Goal: Task Accomplishment & Management: Use online tool/utility

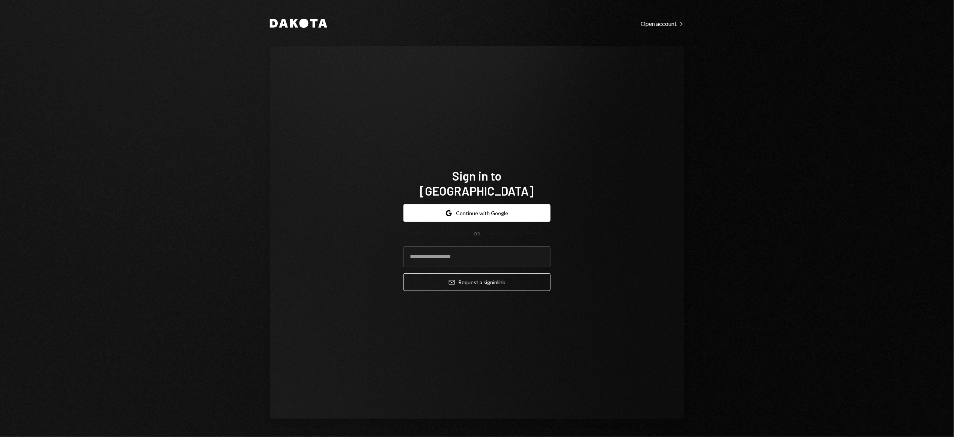
type input "**********"
click at [469, 277] on button "Email Request a sign in link" at bounding box center [476, 282] width 147 height 18
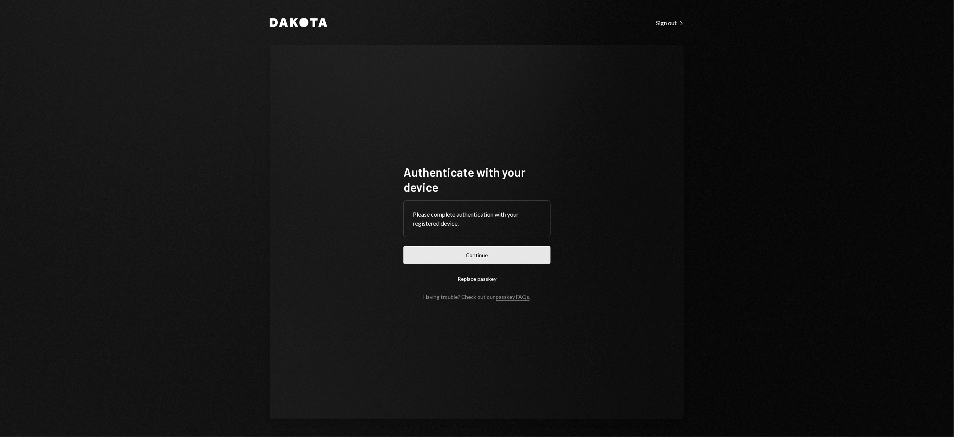
click at [497, 255] on button "Continue" at bounding box center [476, 255] width 147 height 18
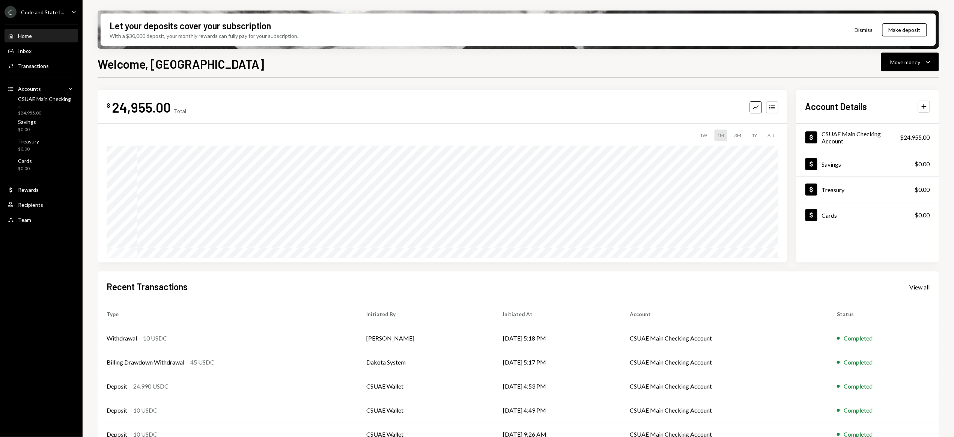
scroll to position [15, 0]
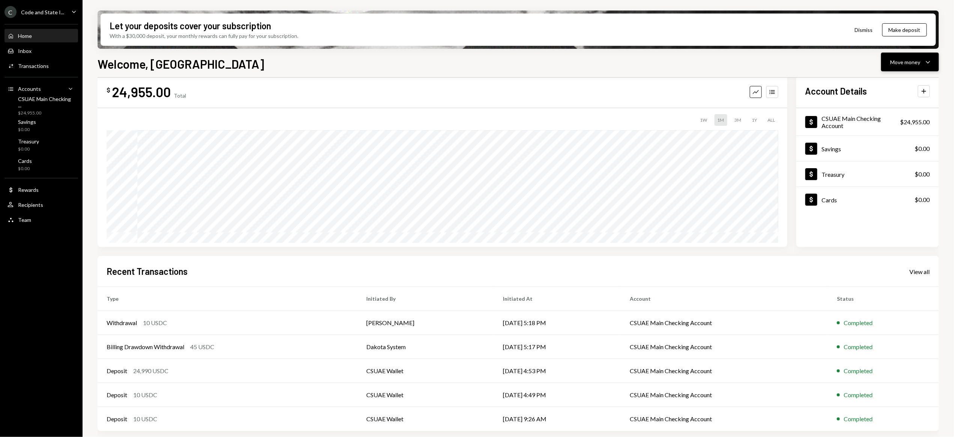
click at [900, 66] on button "Move money Caret Down" at bounding box center [910, 62] width 58 height 19
click at [890, 84] on div "Send" at bounding box center [904, 85] width 55 height 8
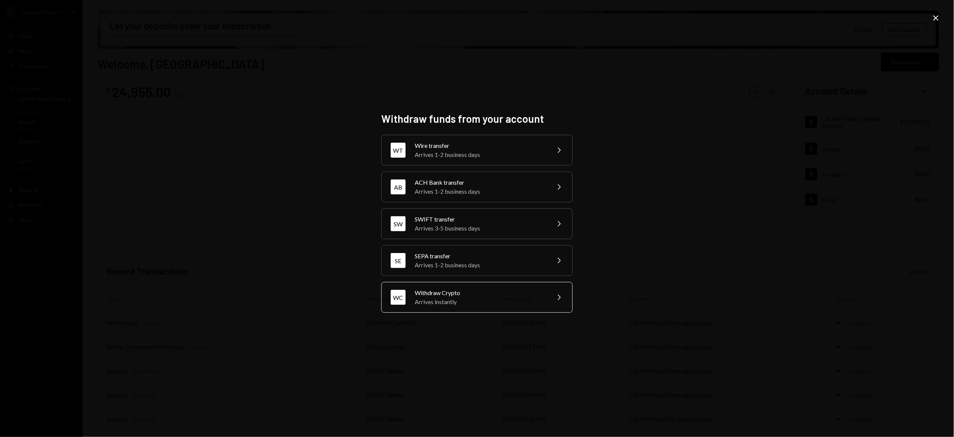
click at [492, 295] on div "Withdraw Crypto" at bounding box center [480, 292] width 131 height 9
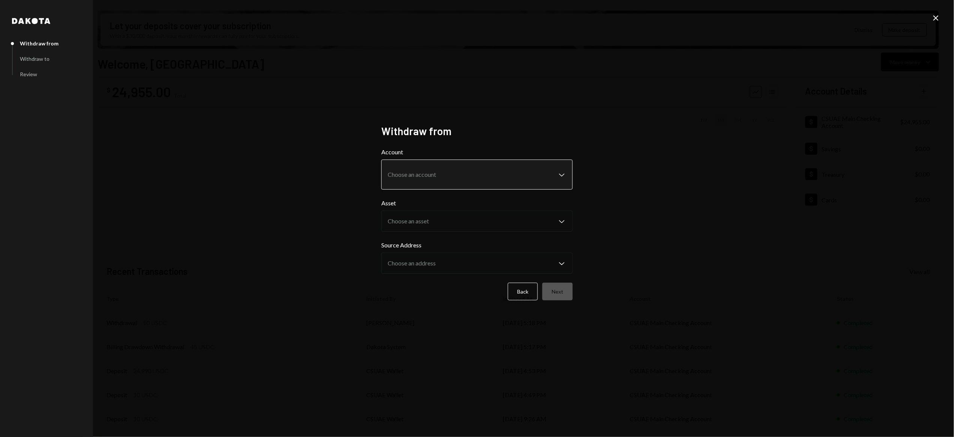
click at [456, 178] on body "C Code and State I... Caret Down Home Home Inbox Inbox Activities Transactions …" at bounding box center [477, 218] width 954 height 437
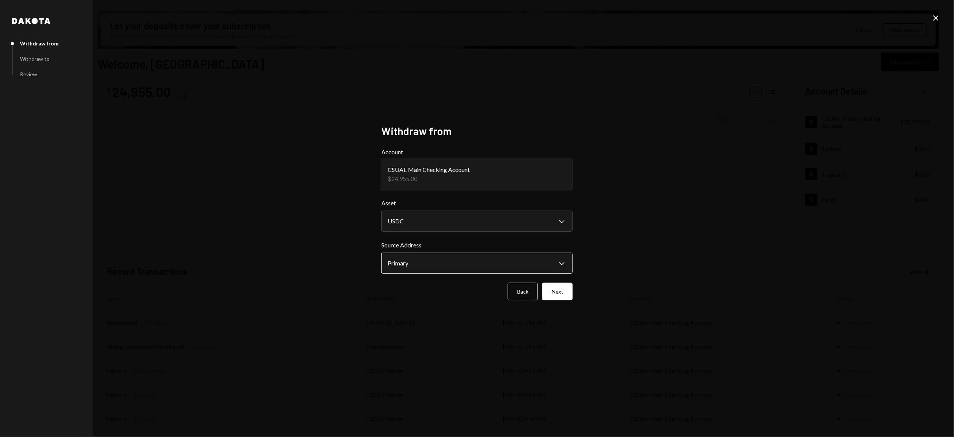
click at [445, 258] on body "C Code and State I... Caret Down Home Home Inbox Inbox Activities Transactions …" at bounding box center [477, 218] width 954 height 437
click at [560, 291] on button "Next" at bounding box center [557, 292] width 30 height 18
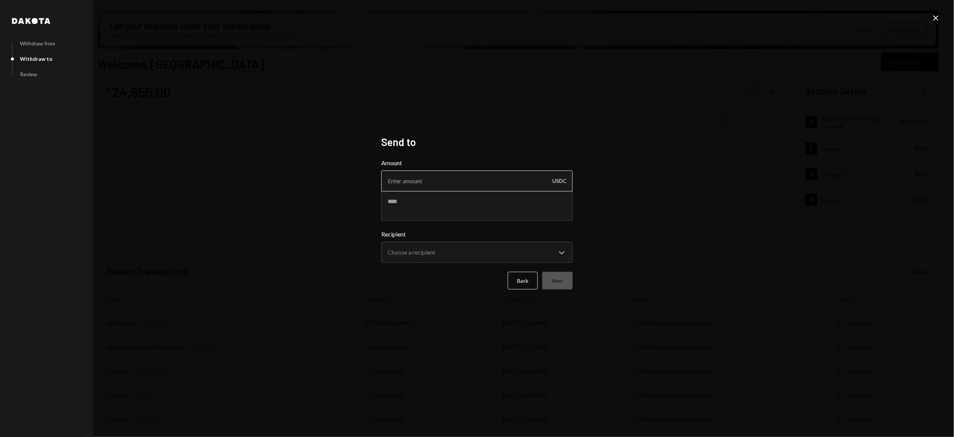
click at [473, 182] on input "Amount" at bounding box center [476, 180] width 191 height 21
type input "5520"
click at [409, 205] on textarea at bounding box center [476, 206] width 191 height 30
type textarea "*"
type textarea "**********"
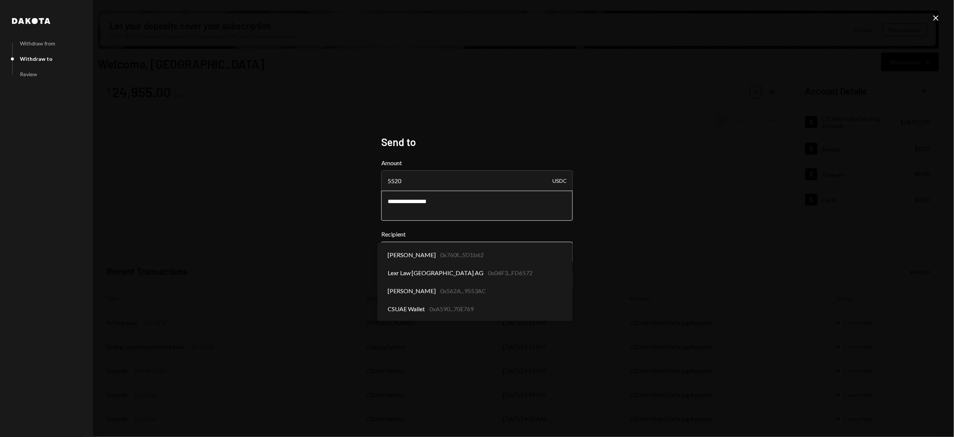
click at [408, 252] on body "C Code and State I... Caret Down Home Home Inbox Inbox Activities Transactions …" at bounding box center [477, 218] width 954 height 437
select select "**********"
click at [536, 251] on body "C Code and State I... Caret Down Home Home Inbox Inbox Activities Transactions …" at bounding box center [477, 218] width 954 height 437
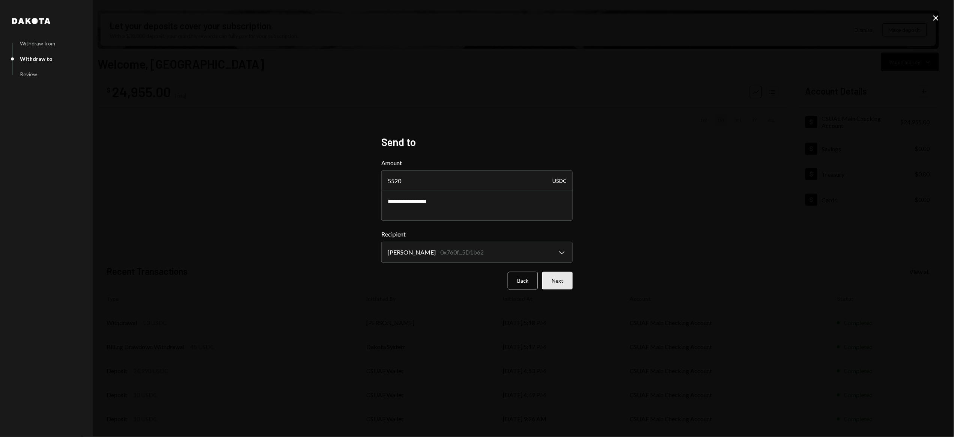
click at [566, 281] on button "Next" at bounding box center [557, 281] width 30 height 18
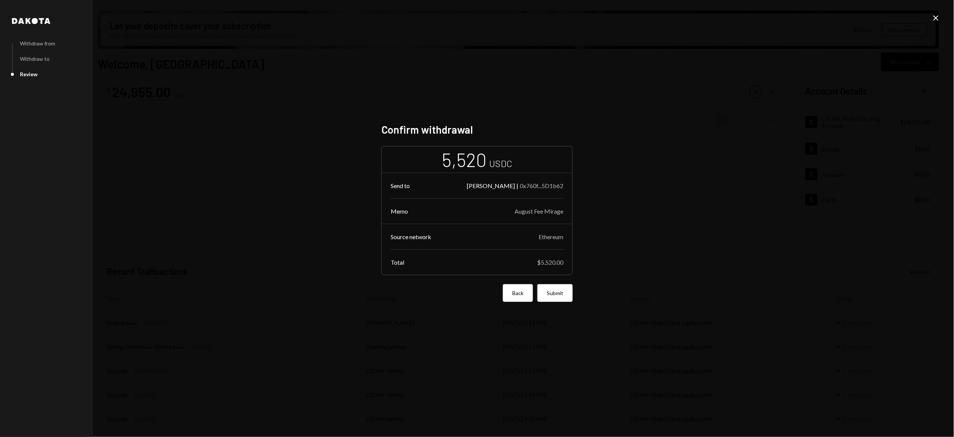
click at [521, 293] on button "Back" at bounding box center [518, 293] width 30 height 18
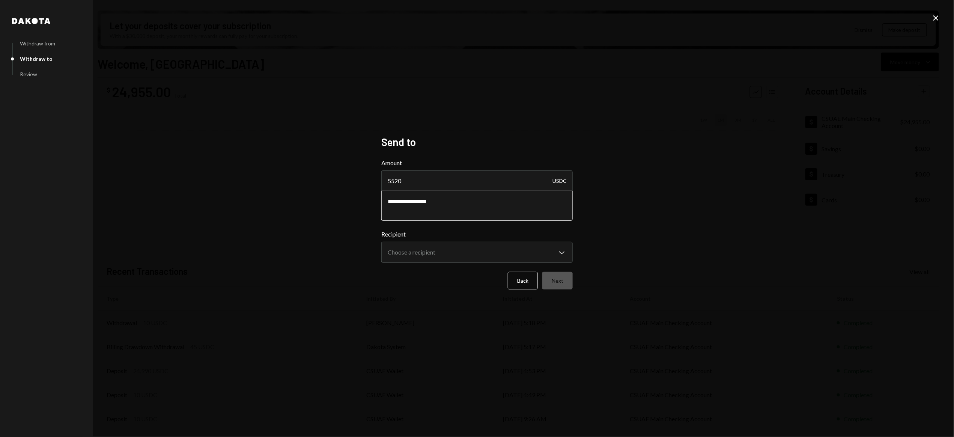
drag, startPoint x: 420, startPoint y: 202, endPoint x: 462, endPoint y: 203, distance: 42.1
click at [463, 203] on textarea "**********" at bounding box center [476, 206] width 191 height 30
type textarea "**********"
click at [556, 281] on div "Back Next" at bounding box center [476, 281] width 191 height 18
click at [473, 252] on body "C Code and State I... Caret Down Home Home Inbox Inbox Activities Transactions …" at bounding box center [477, 218] width 954 height 437
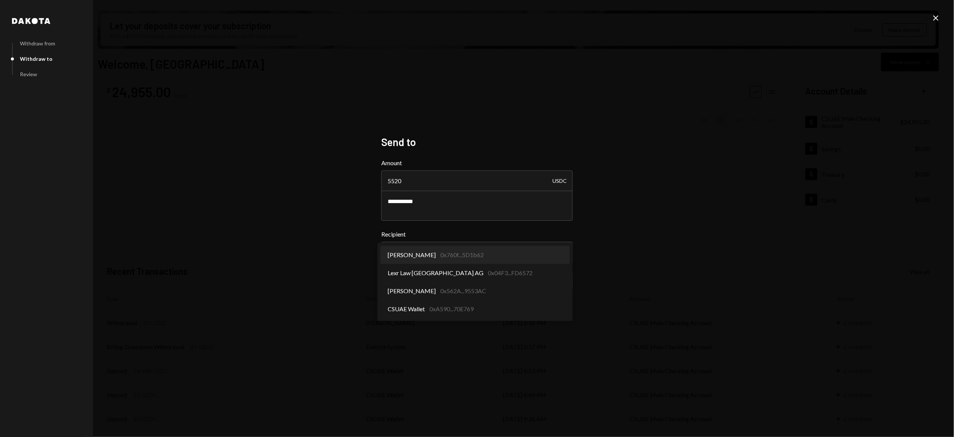
select select "**********"
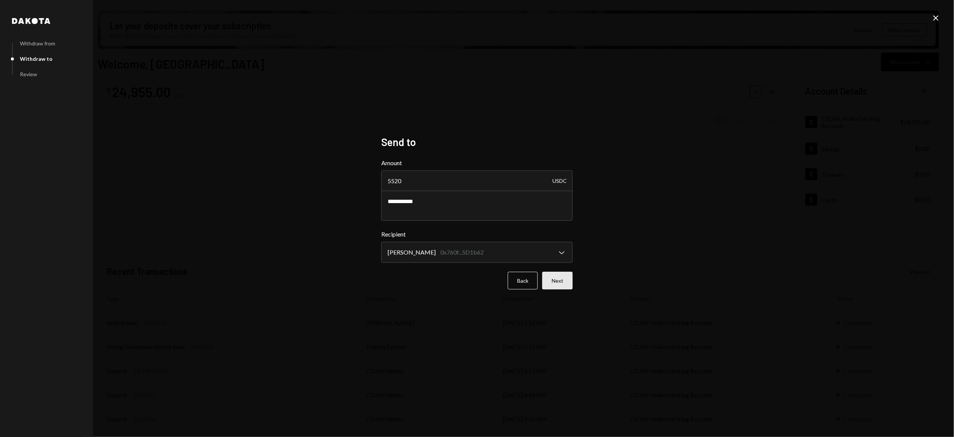
click at [556, 284] on button "Next" at bounding box center [557, 281] width 30 height 18
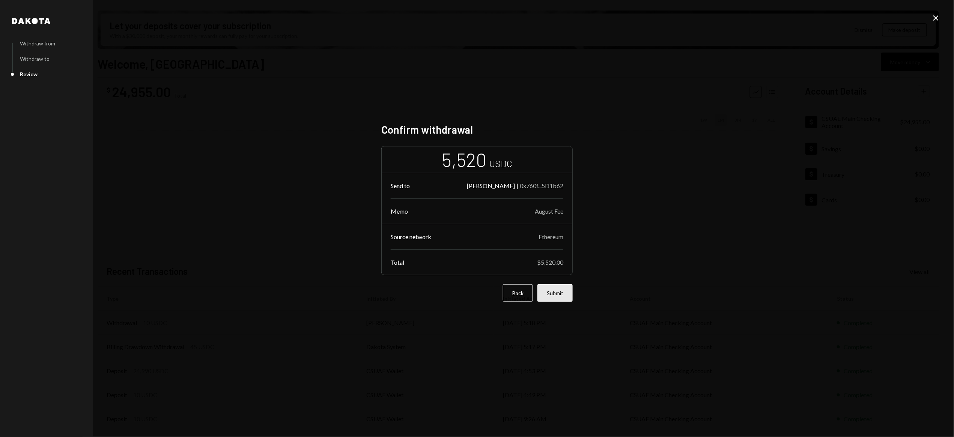
click at [560, 292] on button "Submit" at bounding box center [554, 293] width 35 height 18
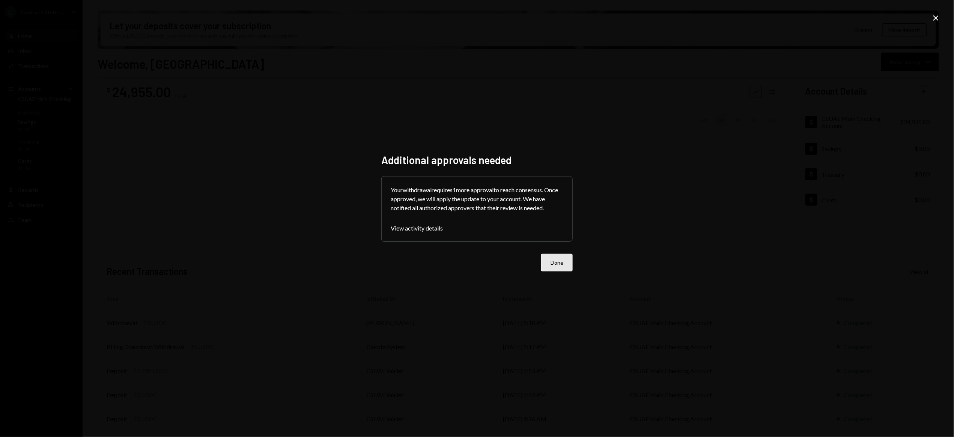
click at [557, 265] on button "Done" at bounding box center [557, 263] width 32 height 18
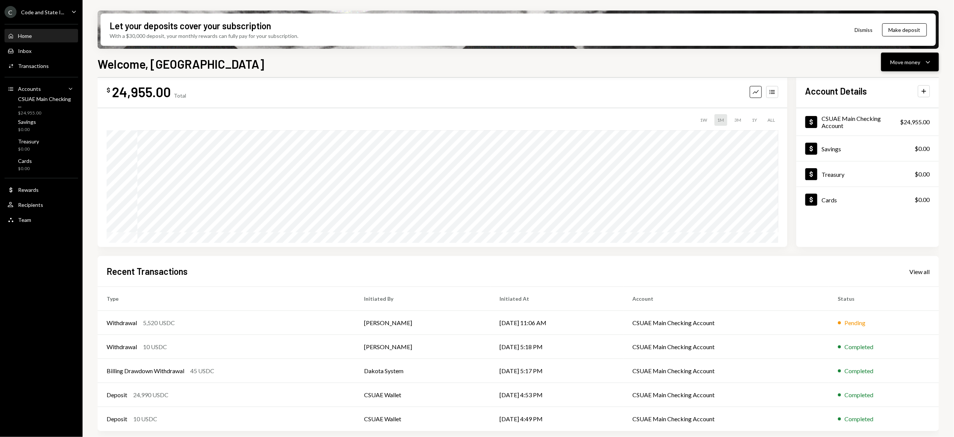
click at [894, 60] on div "Move money" at bounding box center [906, 62] width 30 height 8
click at [883, 83] on div "Send" at bounding box center [904, 85] width 55 height 8
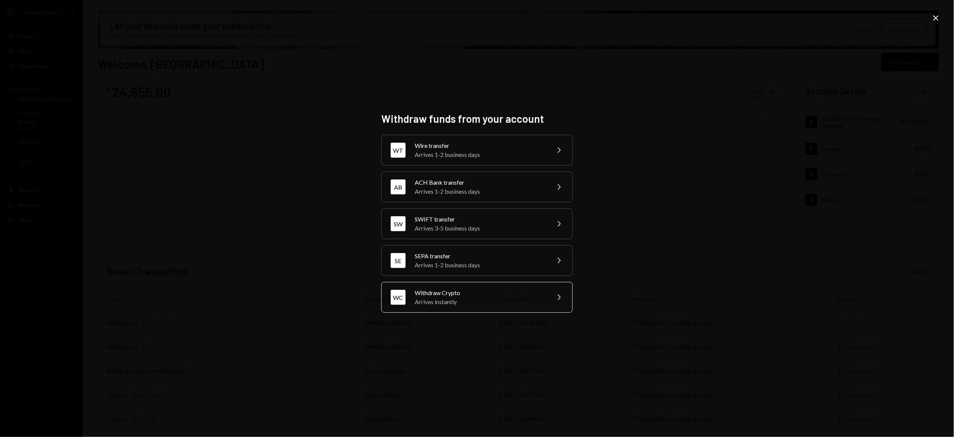
click at [485, 299] on div "Arrives instantly" at bounding box center [480, 301] width 131 height 9
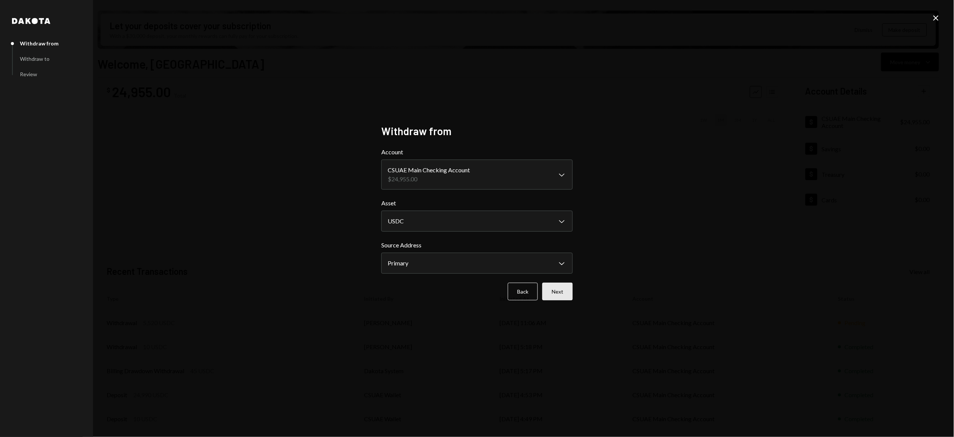
click at [569, 289] on button "Next" at bounding box center [557, 292] width 30 height 18
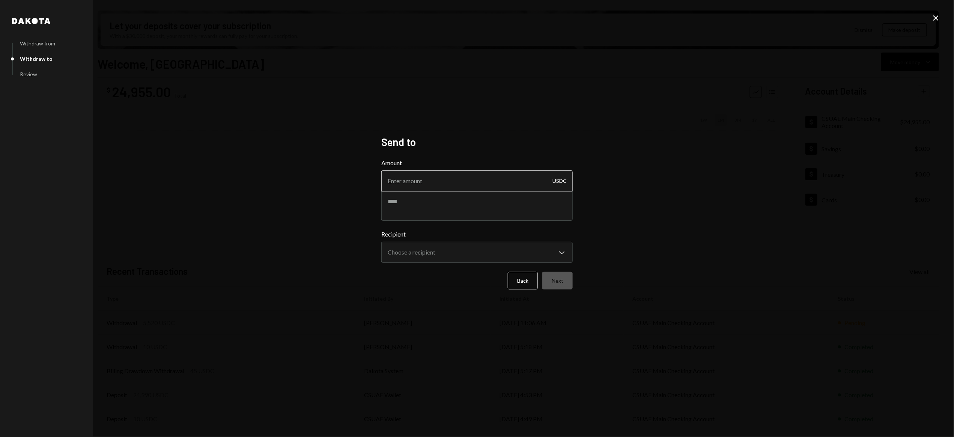
click at [421, 182] on input "Amount" at bounding box center [476, 180] width 191 height 21
type input "10025"
type input "10025.04"
click at [431, 204] on textarea at bounding box center [476, 206] width 191 height 30
paste textarea "**********"
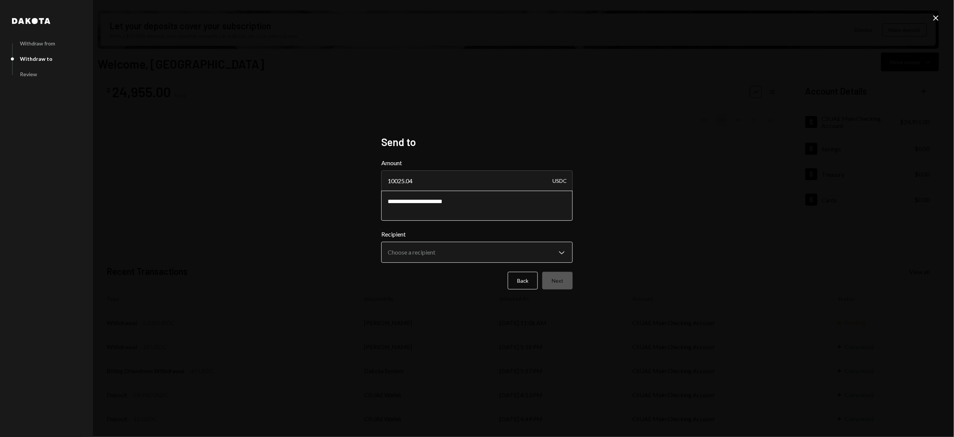
type textarea "**********"
click at [445, 255] on body "C Code and State I... Caret Down Home Home Inbox Inbox Activities Transactions …" at bounding box center [477, 218] width 954 height 437
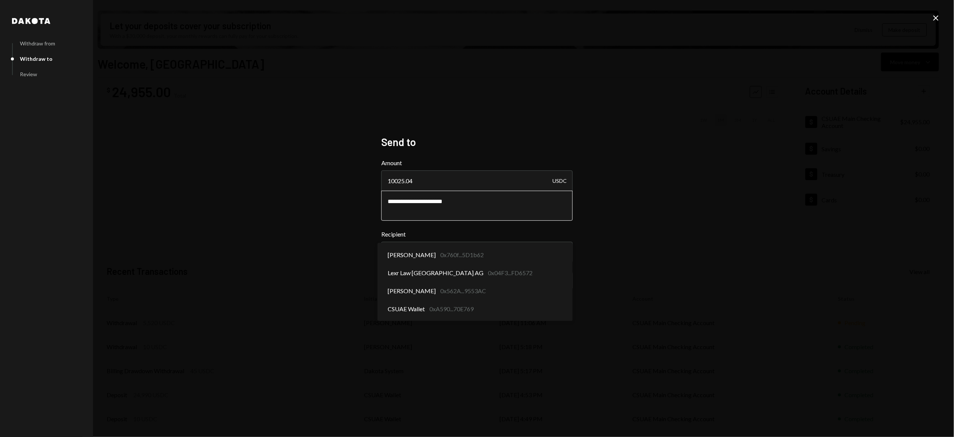
select select "**********"
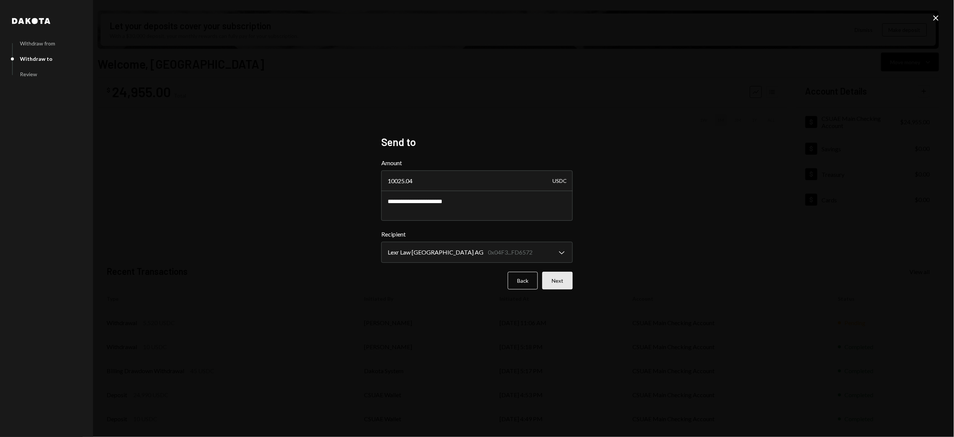
click at [567, 281] on button "Next" at bounding box center [557, 281] width 30 height 18
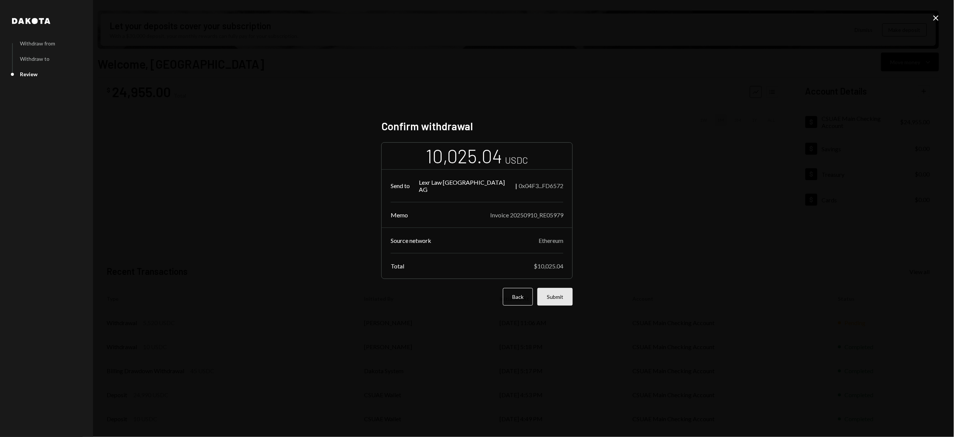
click at [555, 296] on button "Submit" at bounding box center [554, 297] width 35 height 18
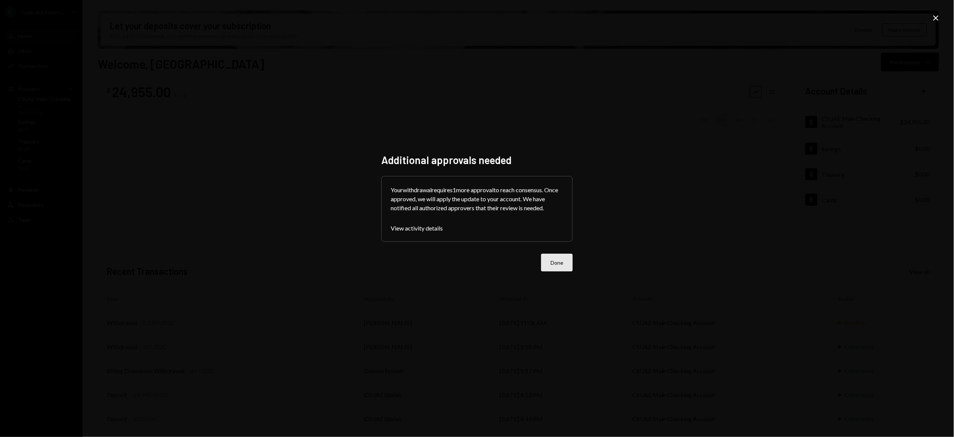
click at [562, 263] on button "Done" at bounding box center [557, 263] width 32 height 18
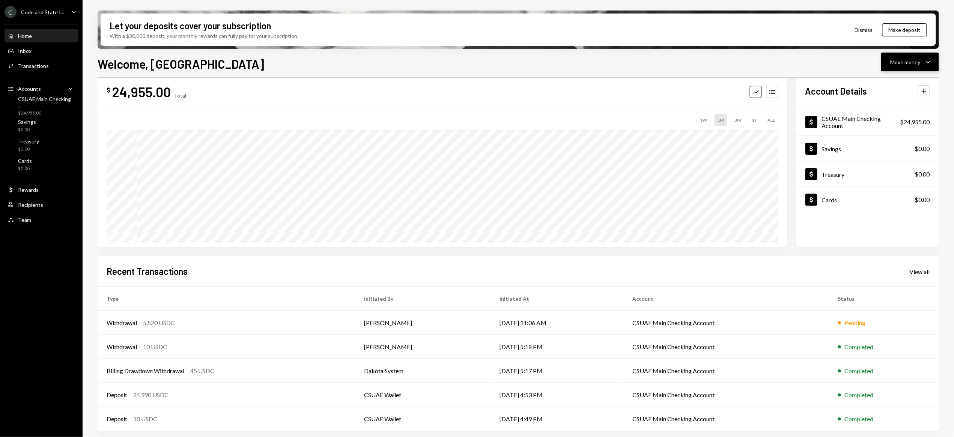
click at [900, 66] on div "Move money Caret Down" at bounding box center [910, 61] width 39 height 9
click at [892, 83] on div "Send" at bounding box center [904, 85] width 55 height 8
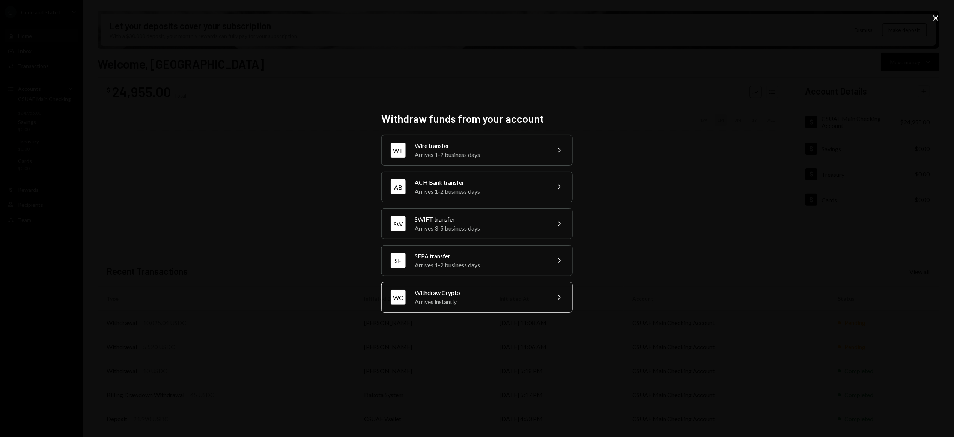
click at [487, 301] on div "Arrives instantly" at bounding box center [480, 301] width 131 height 9
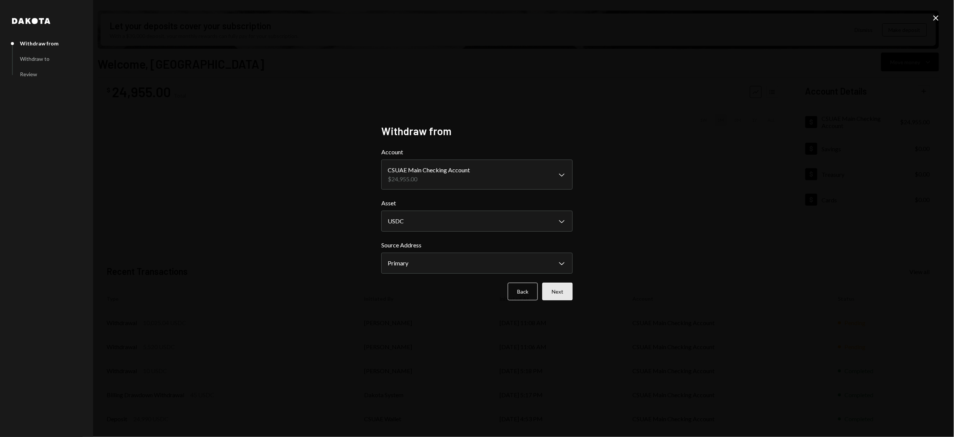
click at [564, 294] on button "Next" at bounding box center [557, 292] width 30 height 18
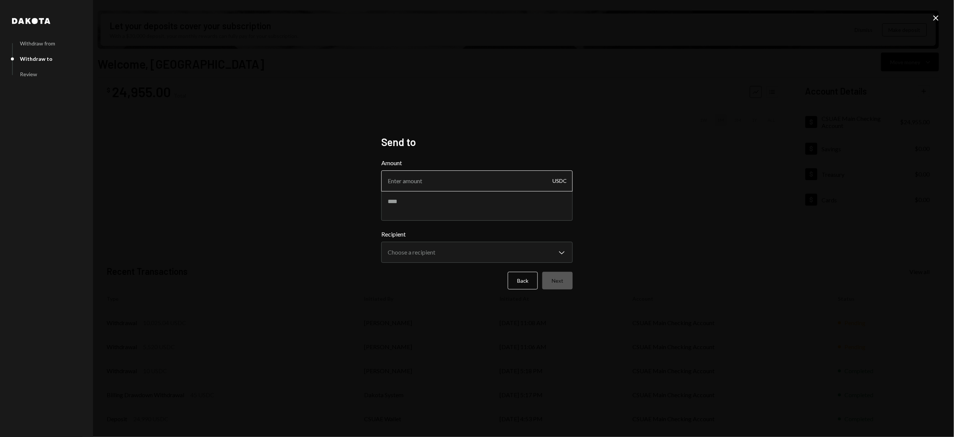
click at [425, 179] on input "Amount" at bounding box center [476, 180] width 191 height 21
type input "6767"
type input "6767.26"
click at [409, 201] on textarea at bounding box center [476, 206] width 191 height 30
type textarea "**********"
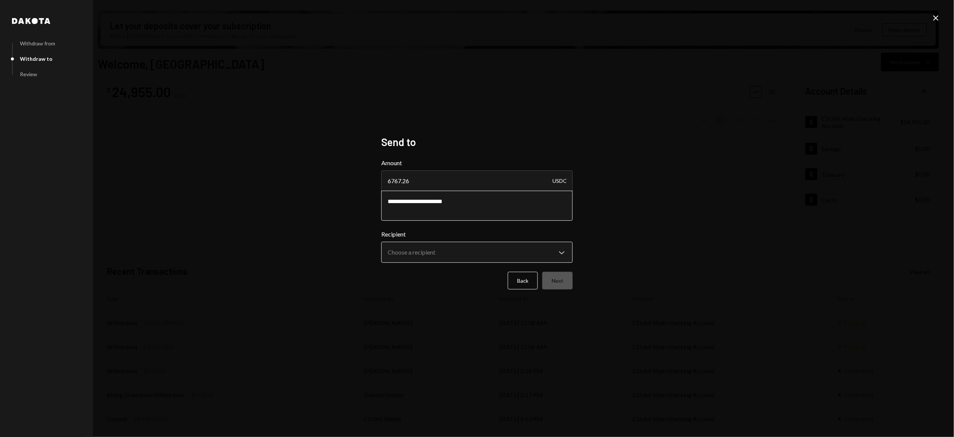
click at [436, 253] on body "C Code and State I... Caret Down Home Home Inbox Inbox Activities Transactions …" at bounding box center [477, 218] width 954 height 437
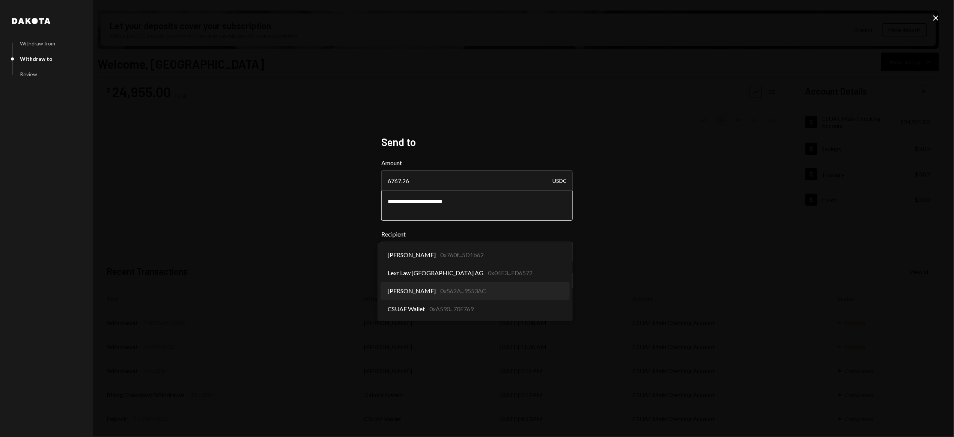
select select "**********"
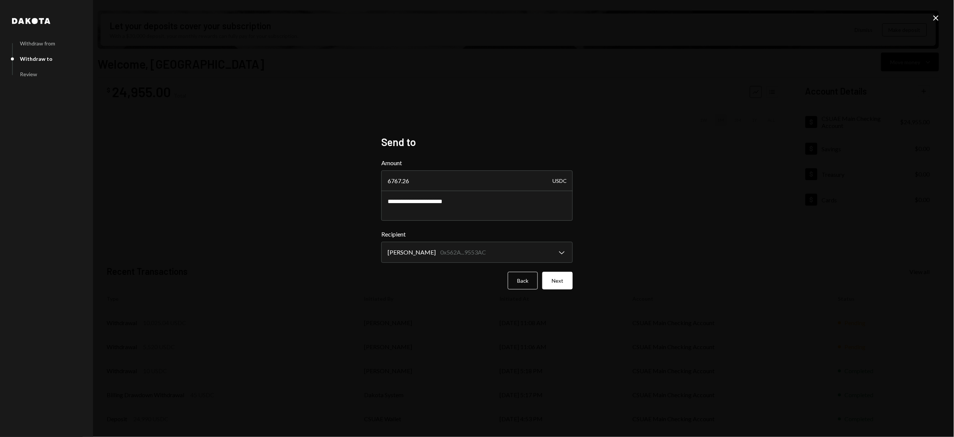
click at [554, 285] on button "Next" at bounding box center [557, 281] width 30 height 18
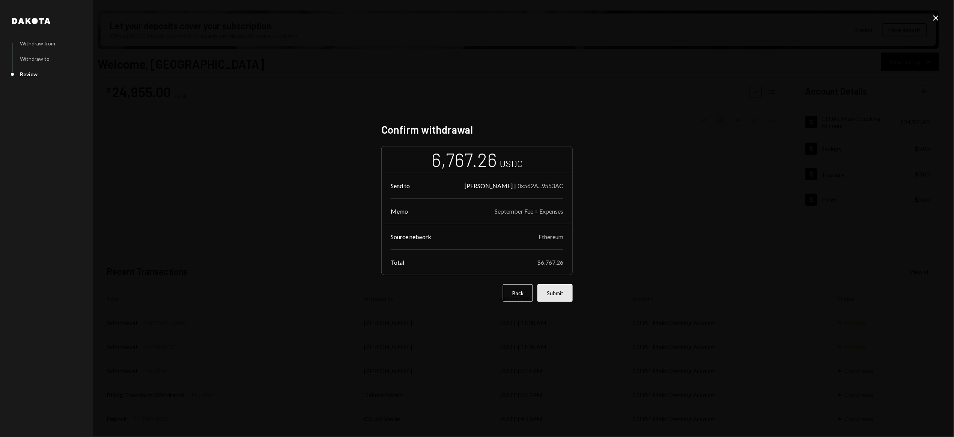
click at [556, 294] on button "Submit" at bounding box center [554, 293] width 35 height 18
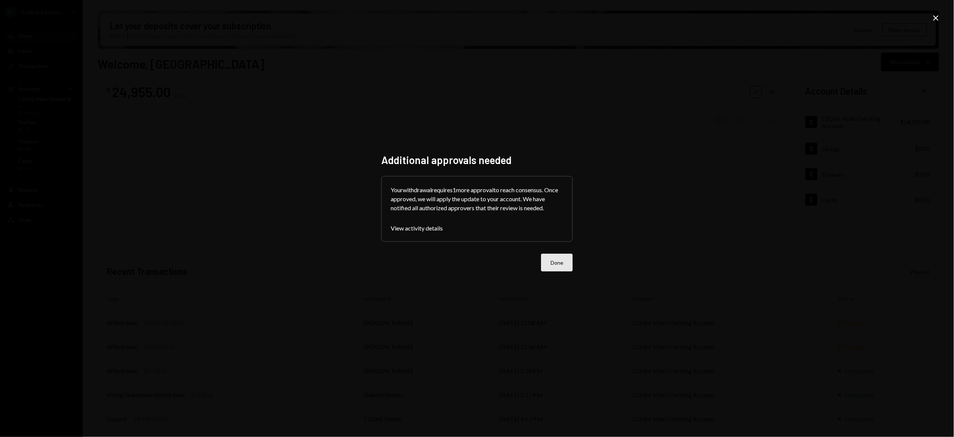
click at [560, 259] on button "Done" at bounding box center [557, 263] width 32 height 18
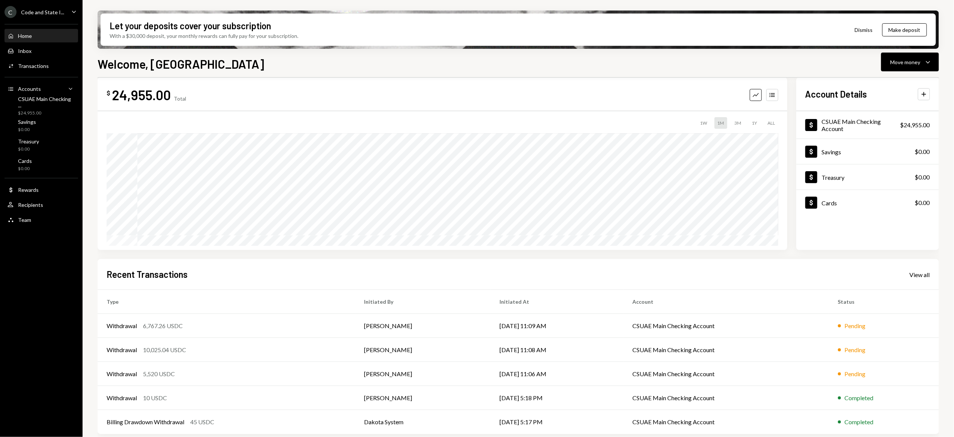
scroll to position [15, 0]
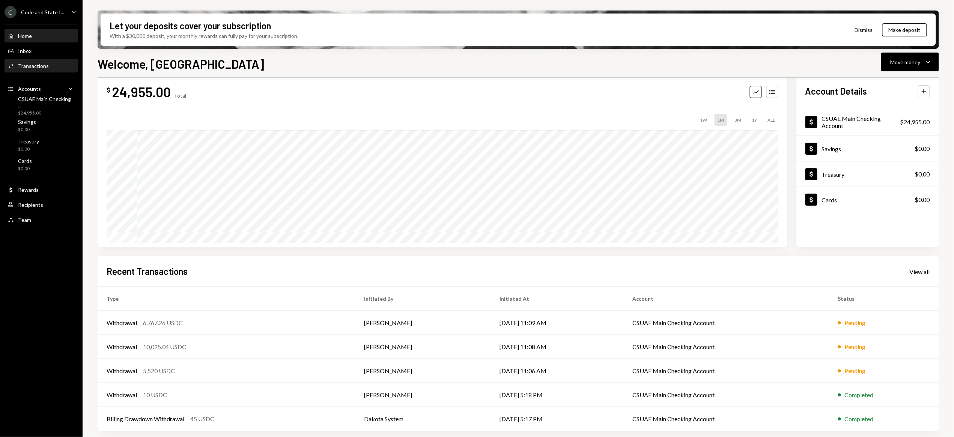
click at [31, 65] on div "Transactions" at bounding box center [33, 66] width 31 height 6
